Goal: Task Accomplishment & Management: Complete application form

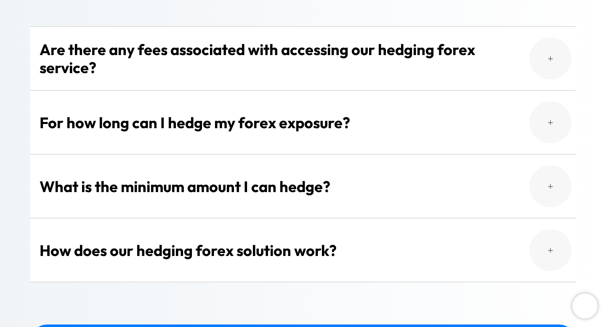
scroll to position [2350, 0]
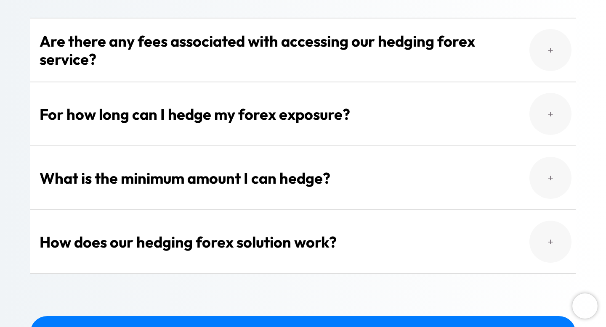
click at [304, 117] on button "For how long can I hedge my forex exposure?" at bounding box center [302, 113] width 545 height 63
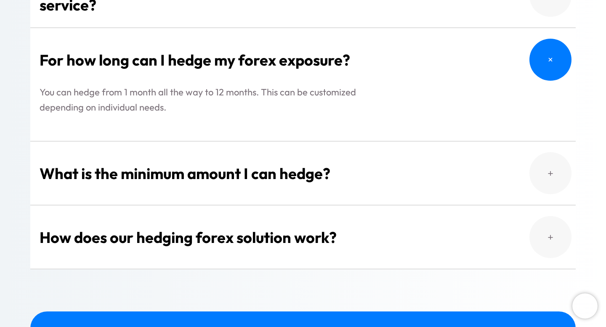
scroll to position [2405, 0]
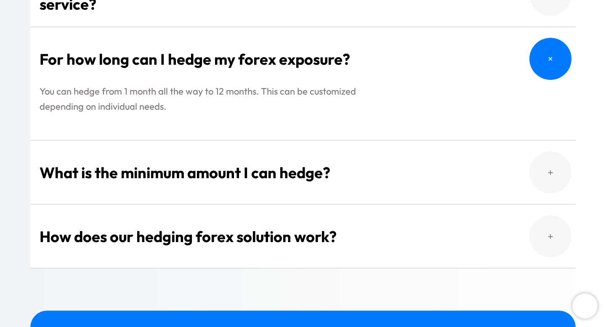
click at [215, 154] on button "What is the minimum amount I can hedge?" at bounding box center [302, 172] width 545 height 63
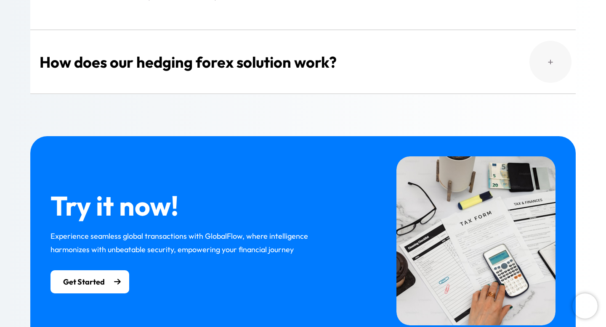
click at [242, 63] on button "How does our hedging forex solution work?" at bounding box center [302, 61] width 545 height 63
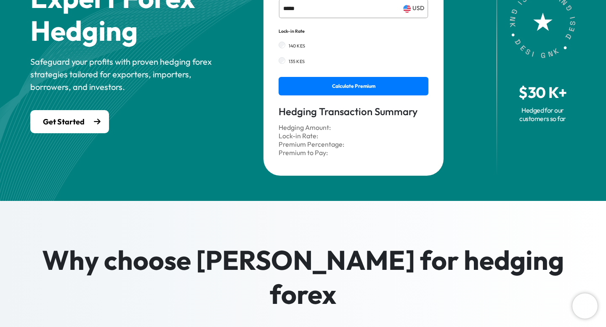
scroll to position [0, 0]
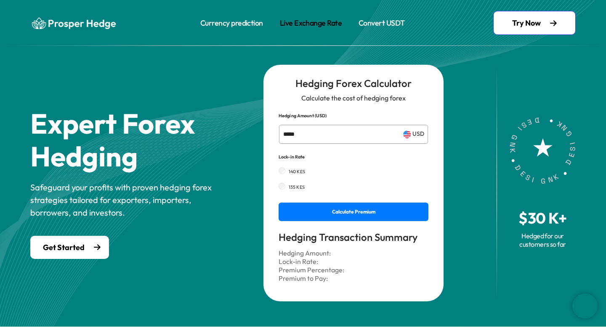
click at [313, 23] on link "Live Exchange Rate" at bounding box center [311, 22] width 62 height 11
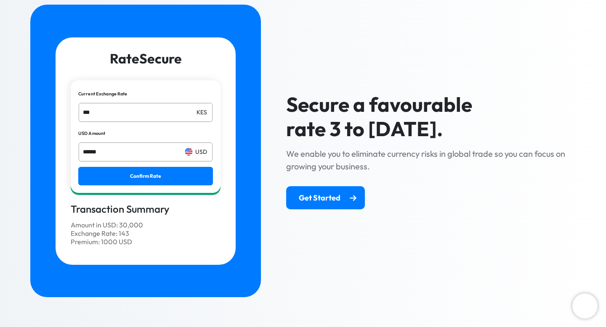
scroll to position [643, 0]
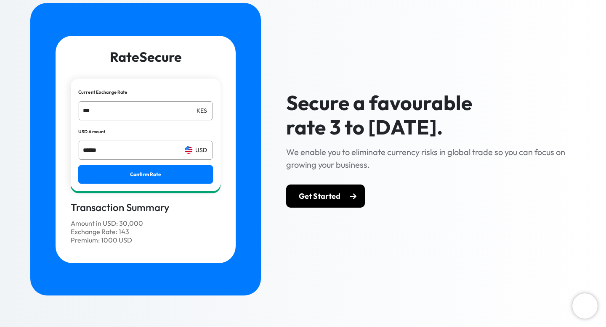
click at [308, 200] on link "Get Started" at bounding box center [325, 196] width 79 height 23
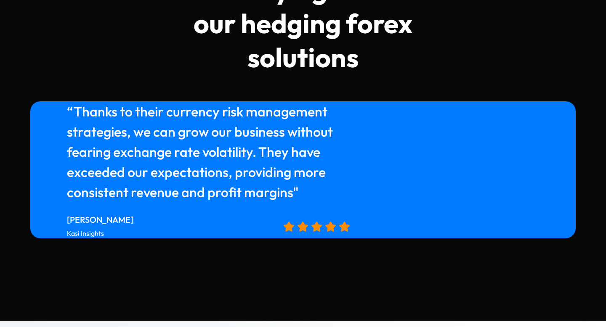
scroll to position [1420, 0]
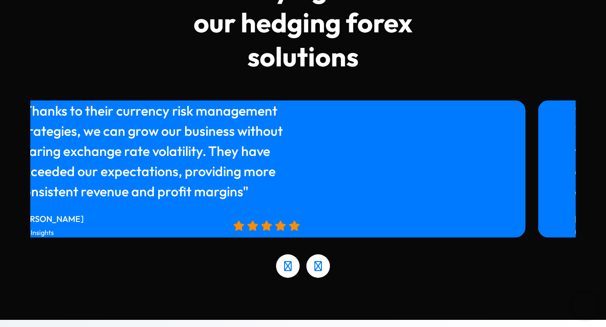
click at [0, 287] on section "What our customers are saying about our hedging forex solutions “The tailored h…" at bounding box center [303, 107] width 606 height 425
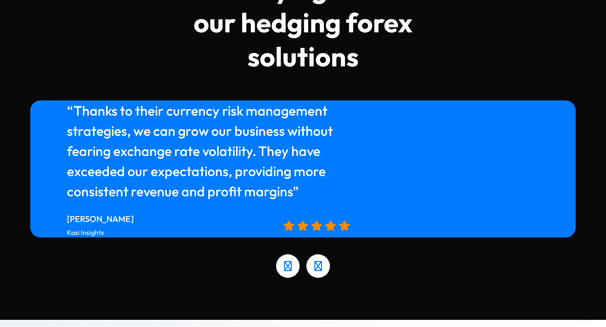
drag, startPoint x: 220, startPoint y: 247, endPoint x: 128, endPoint y: 253, distance: 91.5
click at [144, 252] on div at bounding box center [302, 258] width 545 height 40
click at [232, 179] on p "“Thanks to their currency risk management strategies, we can grow our business …" at bounding box center [208, 151] width 283 height 101
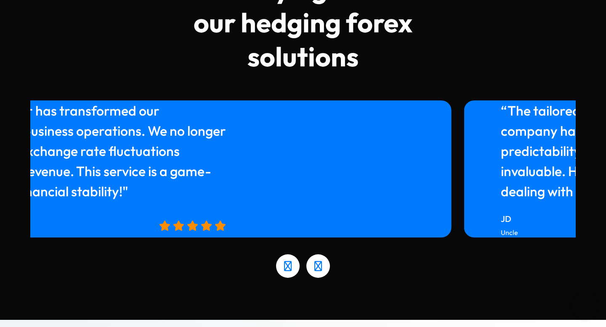
click at [0, 221] on section "What our customers are saying about our hedging forex solutions “We've seen rem…" at bounding box center [303, 107] width 606 height 425
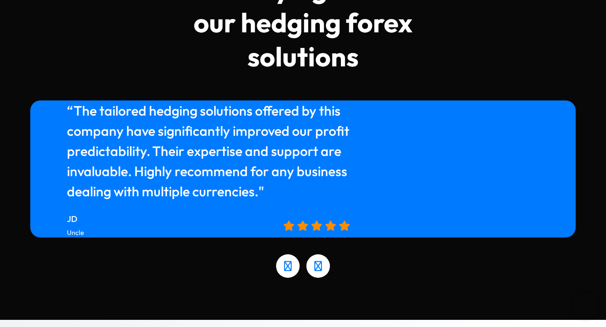
click at [67, 186] on p "“The tailored hedging solutions offered by this company have significantly impr…" at bounding box center [208, 151] width 283 height 101
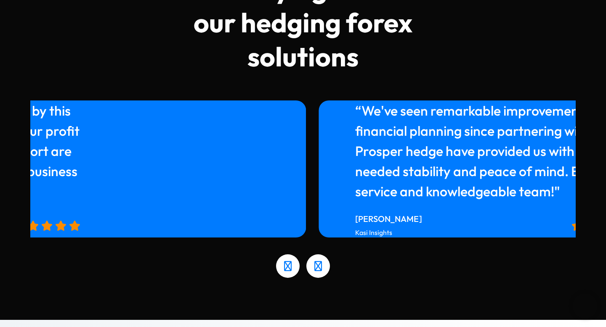
click at [0, 163] on section "What our customers are saying about our hedging forex solutions “Thanks to thei…" at bounding box center [303, 107] width 606 height 425
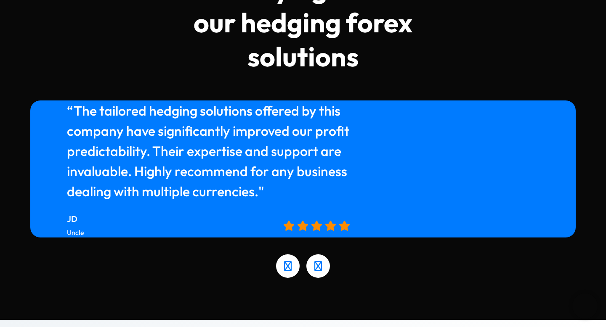
click at [155, 259] on div "“Thanks to their currency risk management strategies, we can grow our business …" at bounding box center [302, 190] width 545 height 178
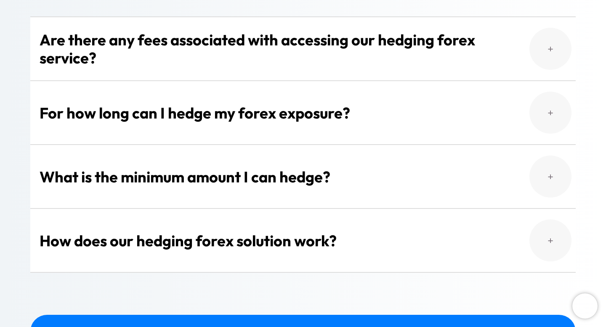
scroll to position [2353, 0]
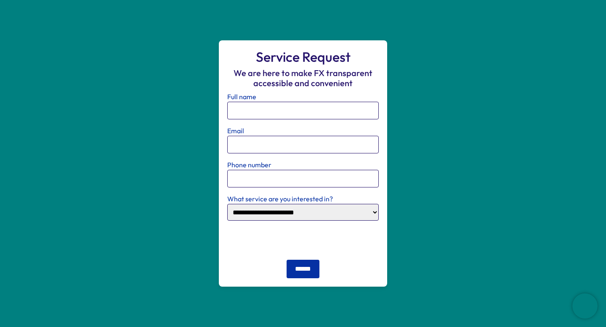
click at [299, 216] on select "**********" at bounding box center [302, 212] width 151 height 17
